Goal: Find specific page/section: Find specific page/section

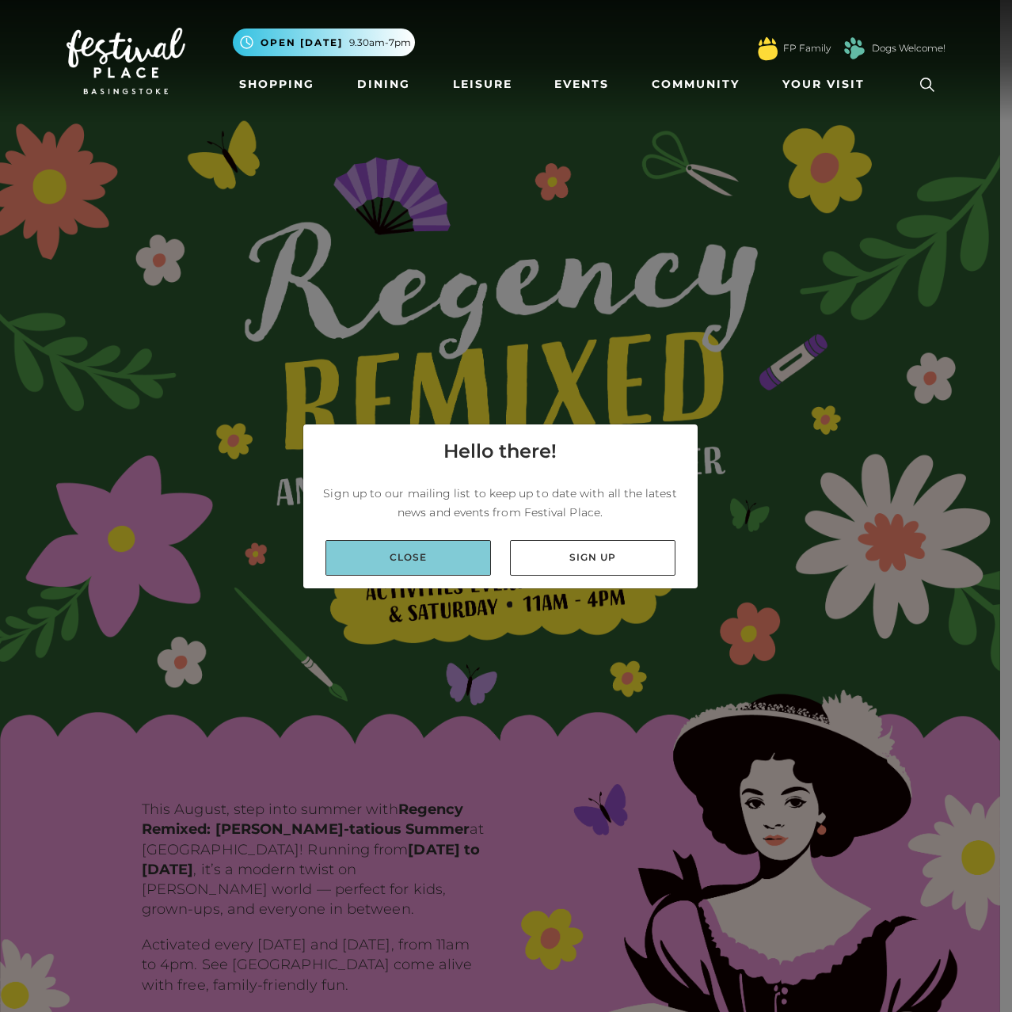
click at [426, 551] on link "Close" at bounding box center [407, 558] width 165 height 36
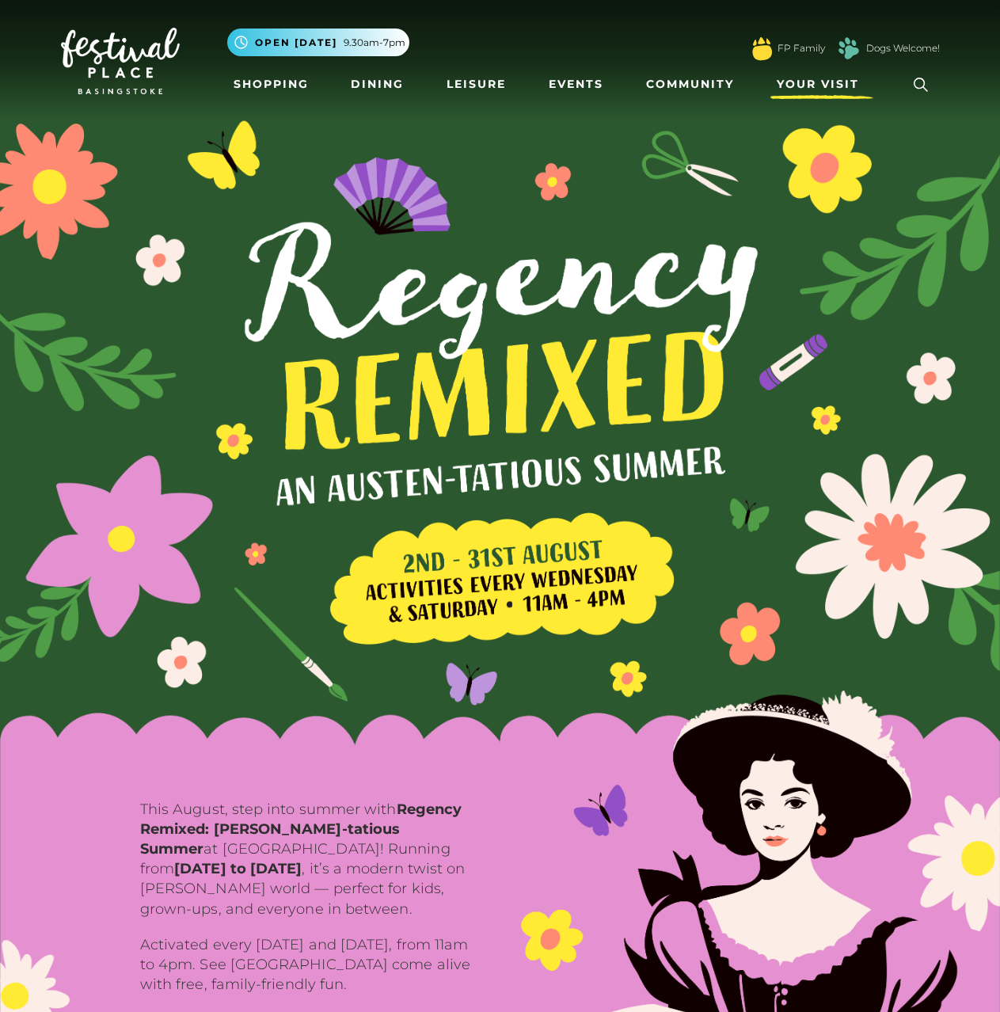
click at [812, 80] on span "Your Visit" at bounding box center [818, 84] width 82 height 17
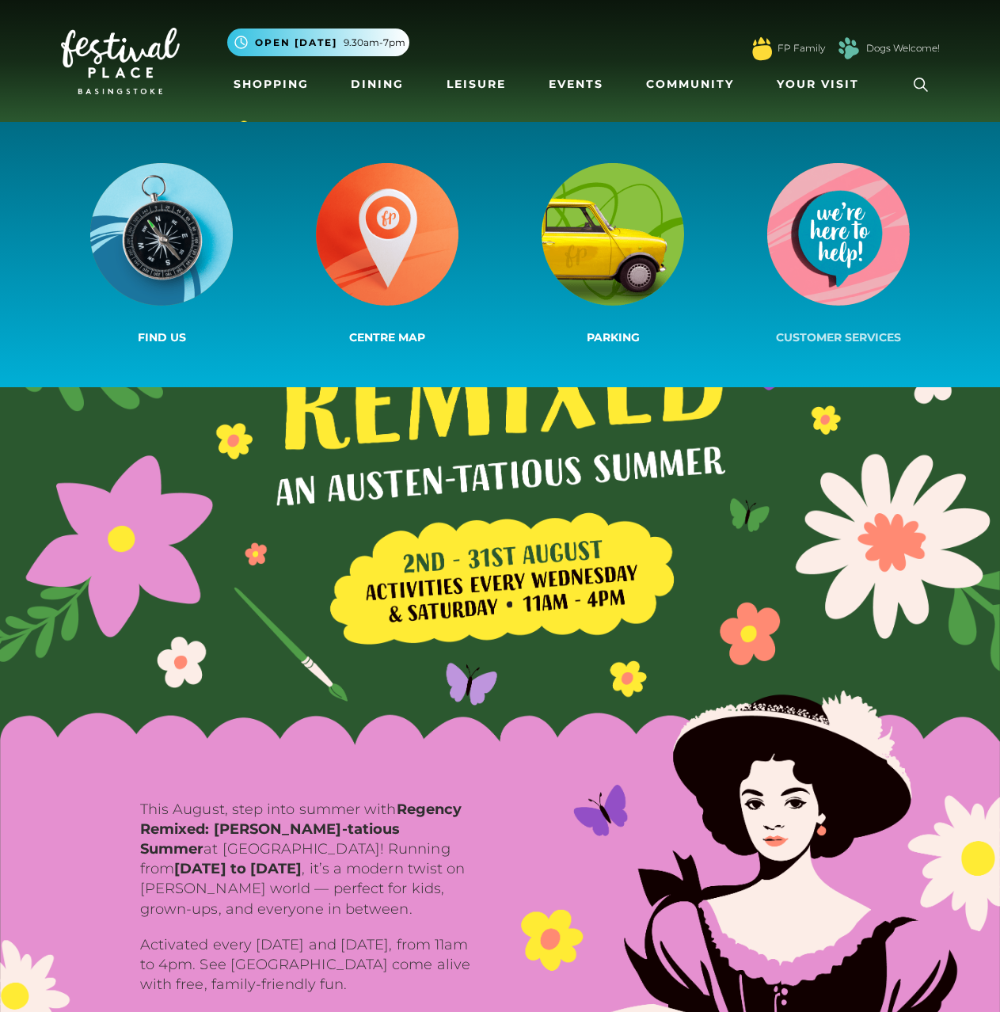
click at [823, 263] on img at bounding box center [838, 234] width 143 height 143
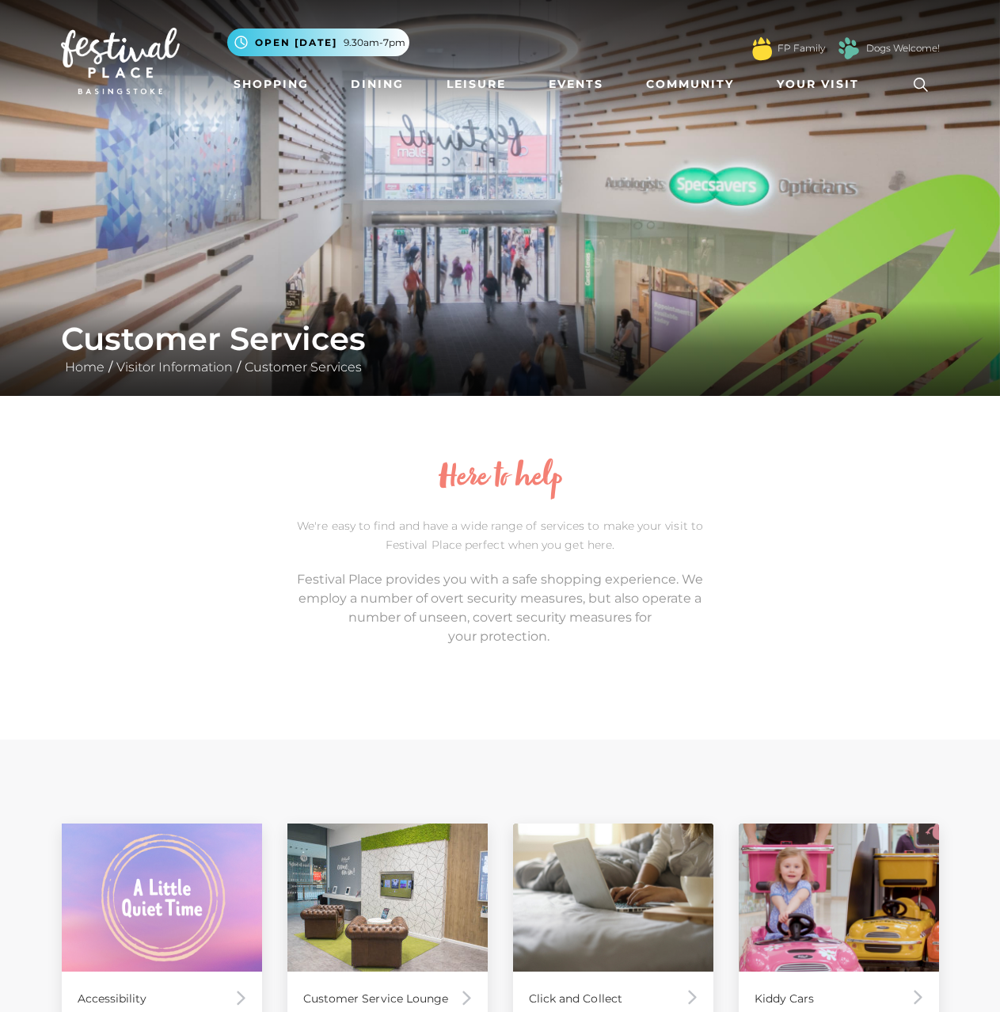
scroll to position [238, 0]
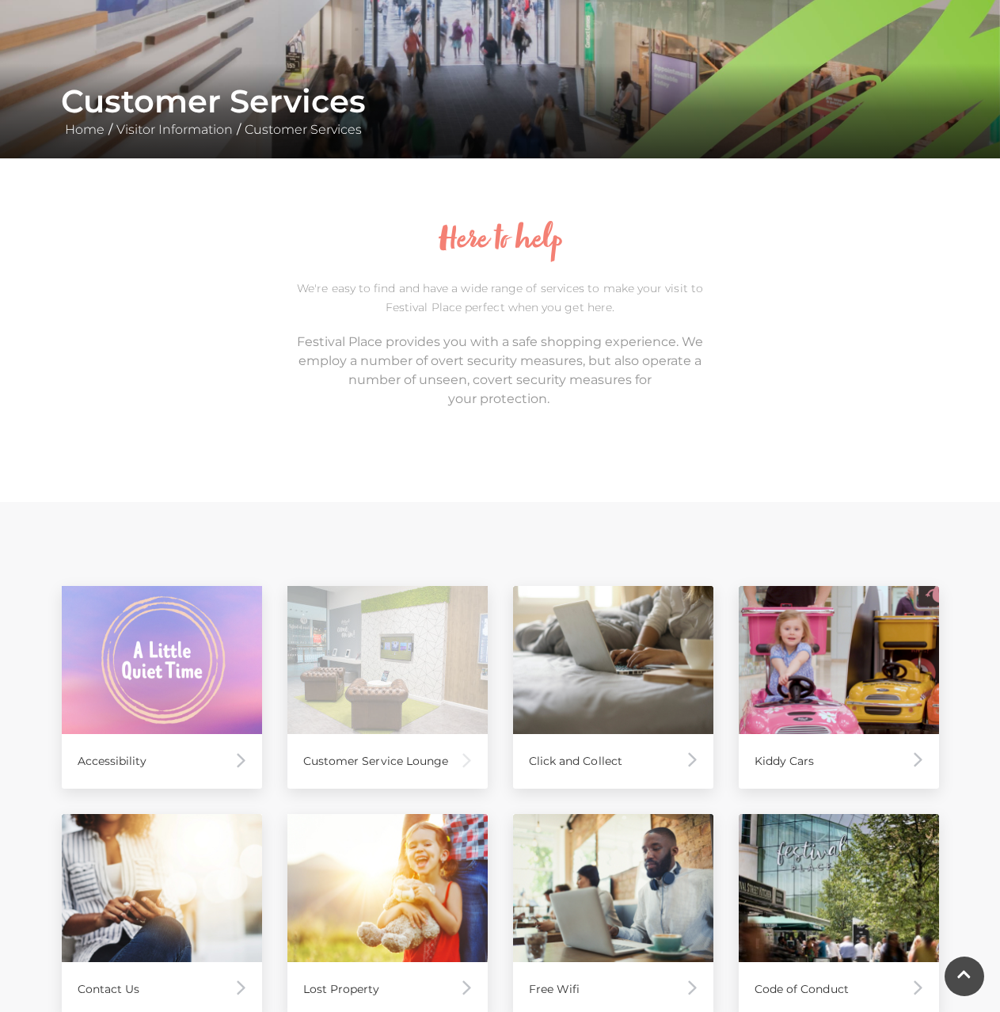
click at [365, 757] on div "Customer Service Lounge" at bounding box center [387, 761] width 200 height 55
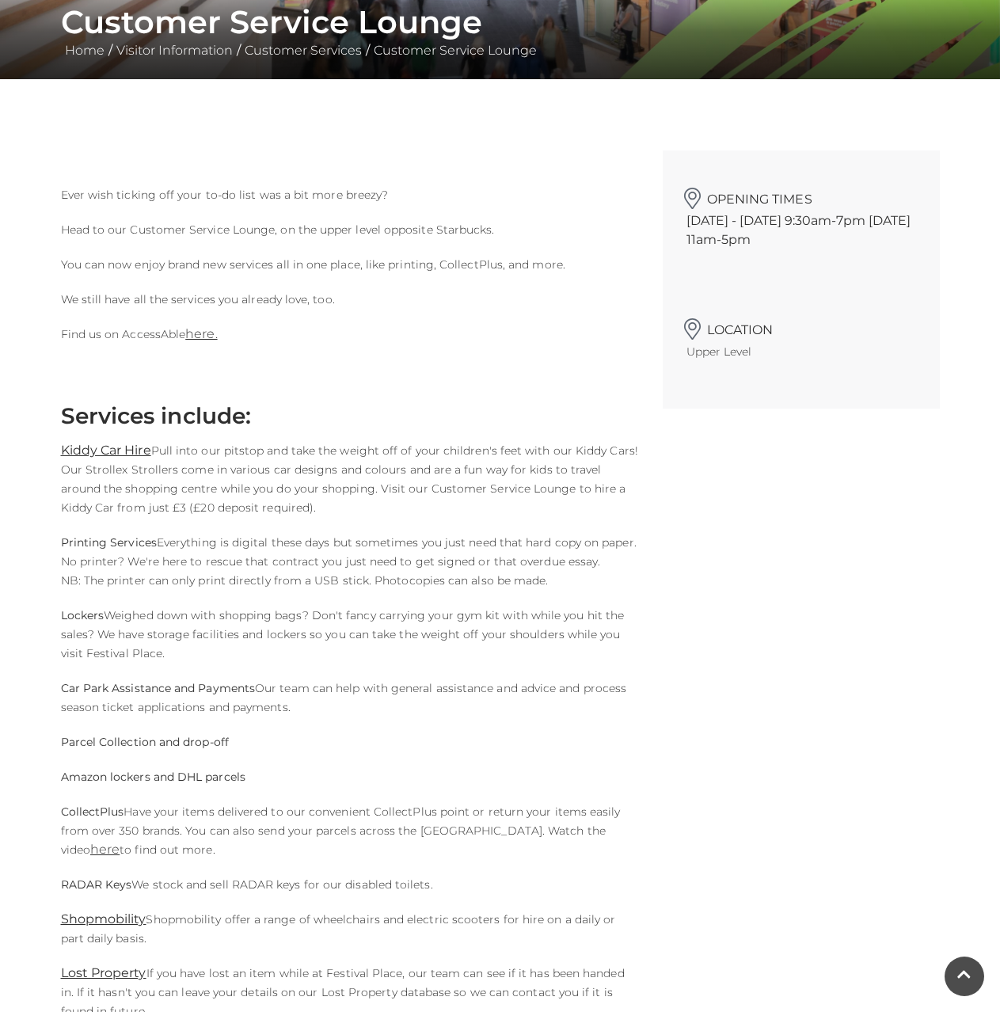
scroll to position [475, 0]
